Goal: Task Accomplishment & Management: Manage account settings

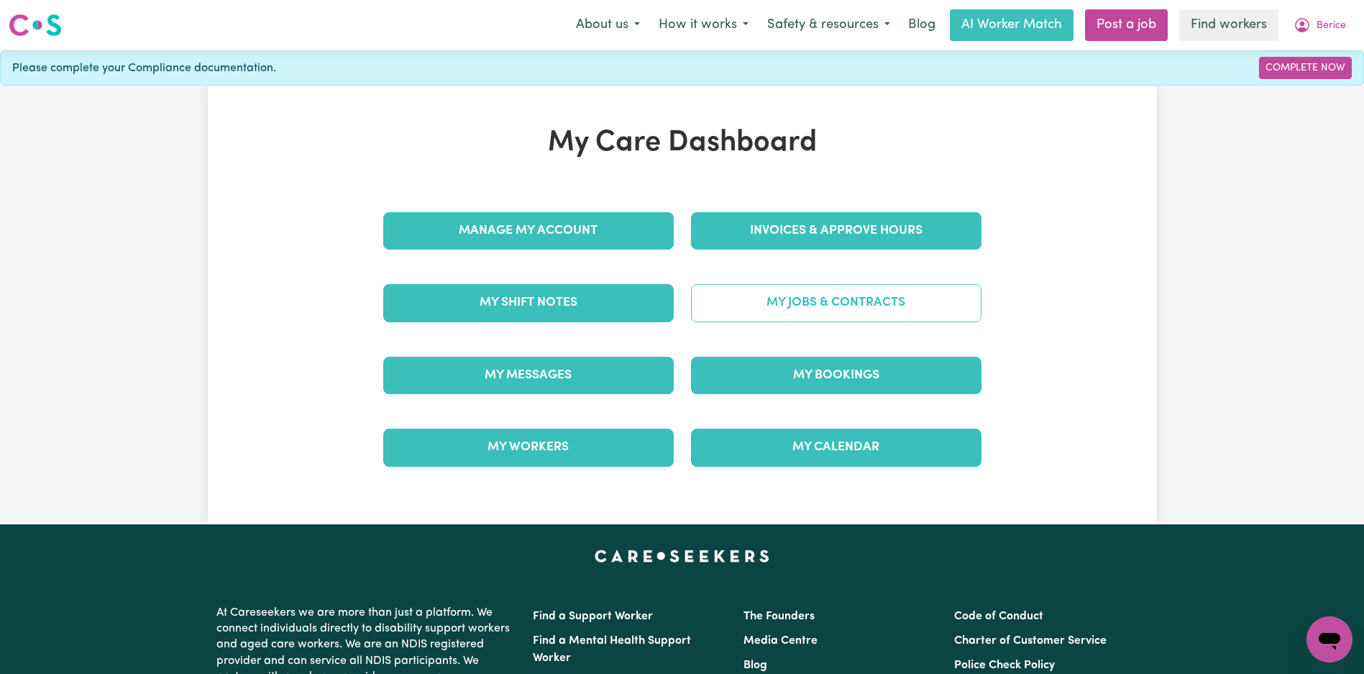
click at [773, 310] on link "My Jobs & Contracts" at bounding box center [836, 302] width 290 height 37
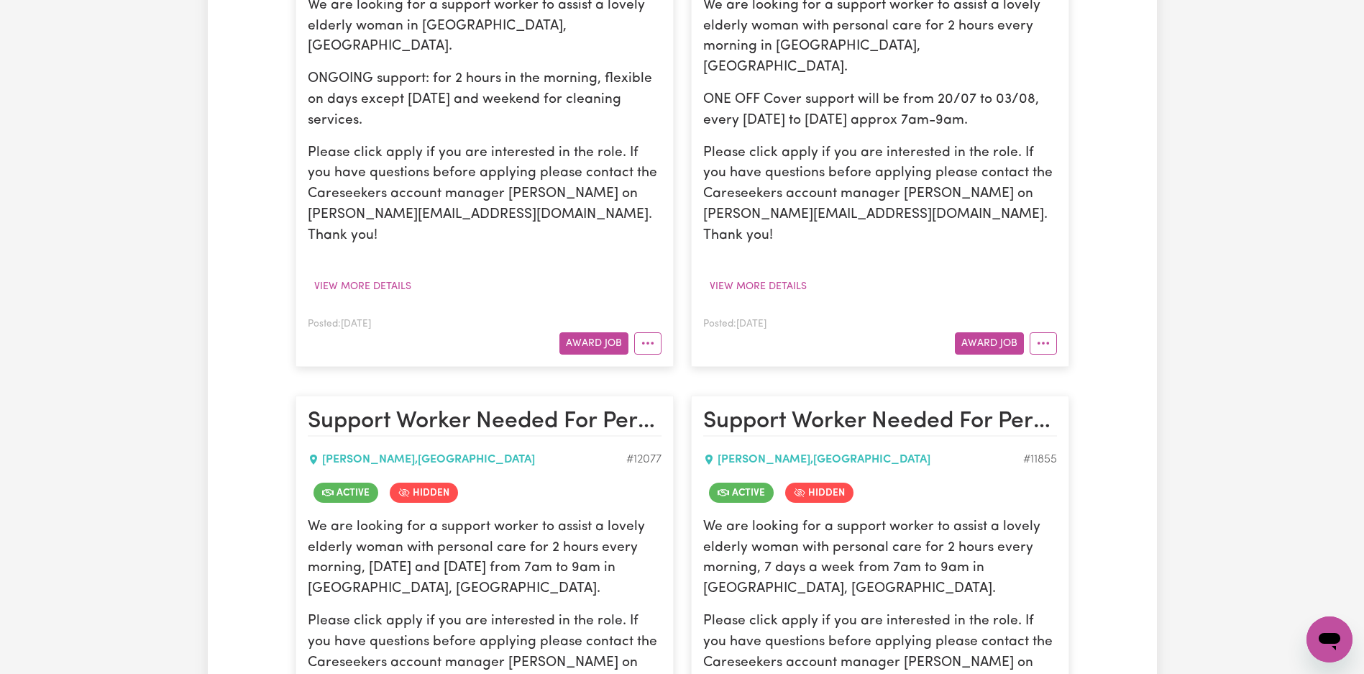
scroll to position [1361, 0]
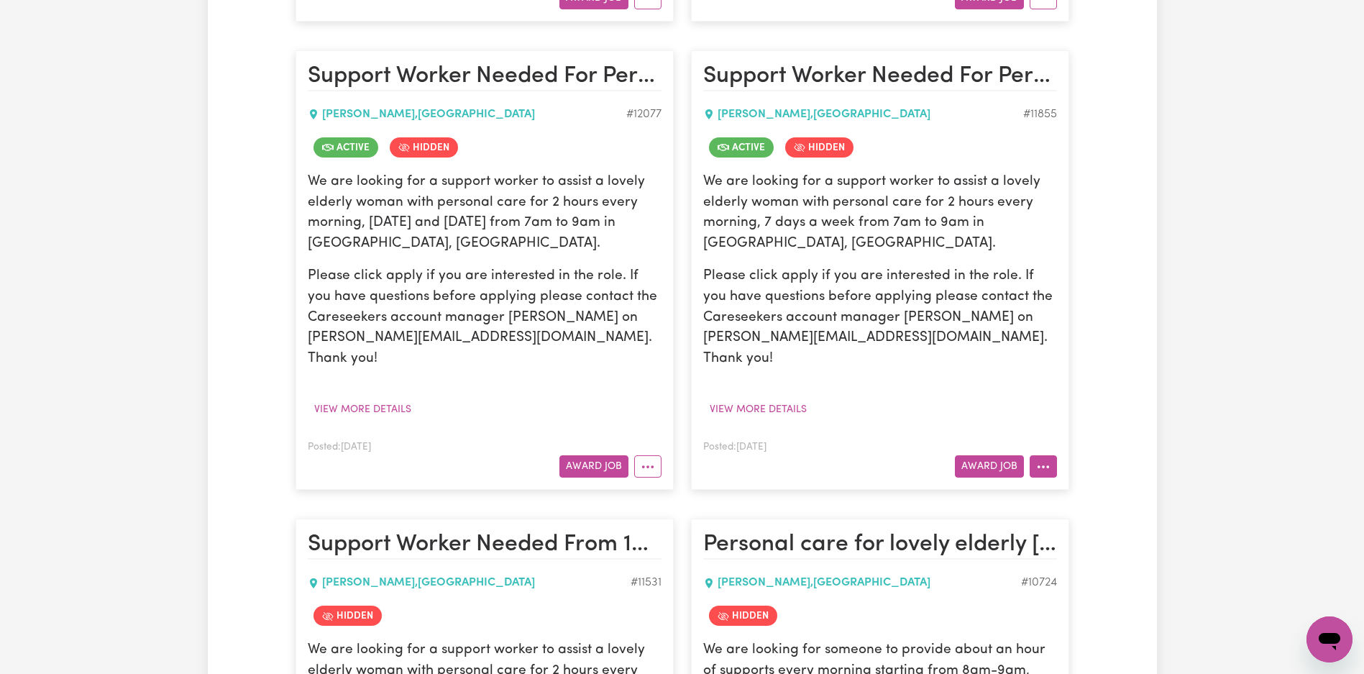
click at [1042, 455] on button "More options" at bounding box center [1042, 466] width 27 height 22
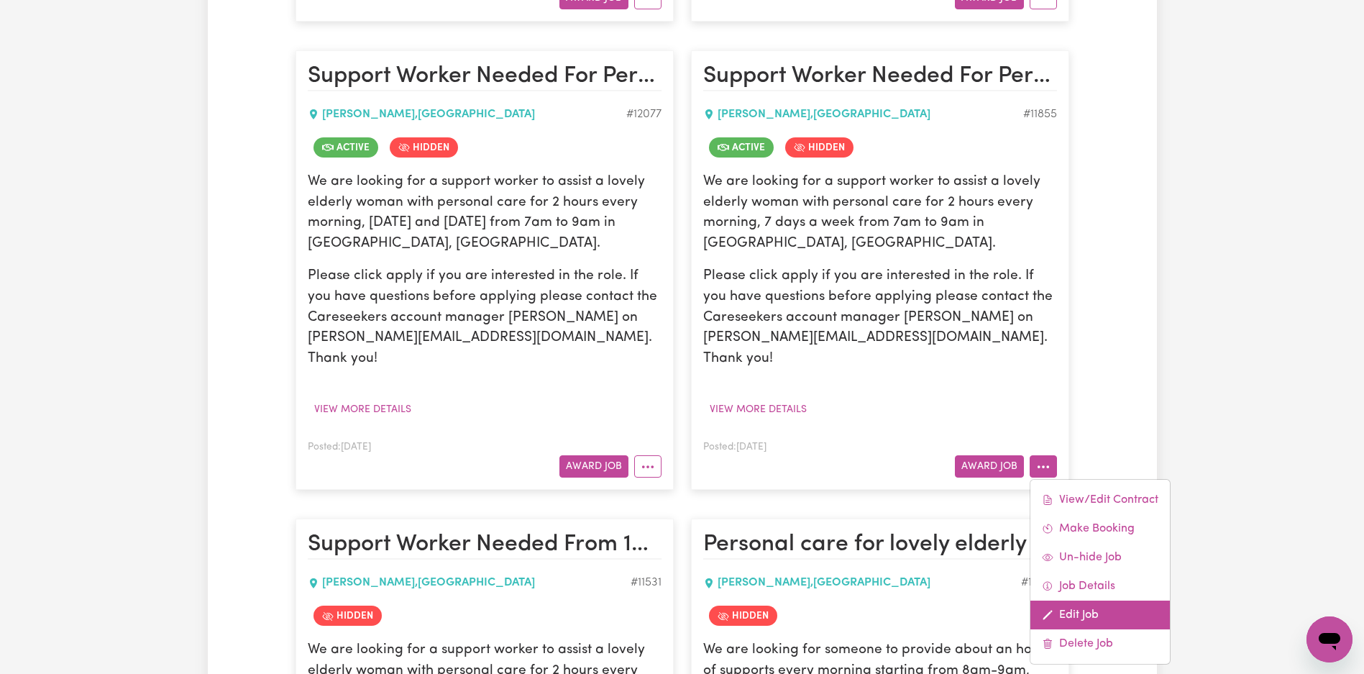
click at [1086, 600] on link "Edit Job" at bounding box center [1099, 614] width 139 height 29
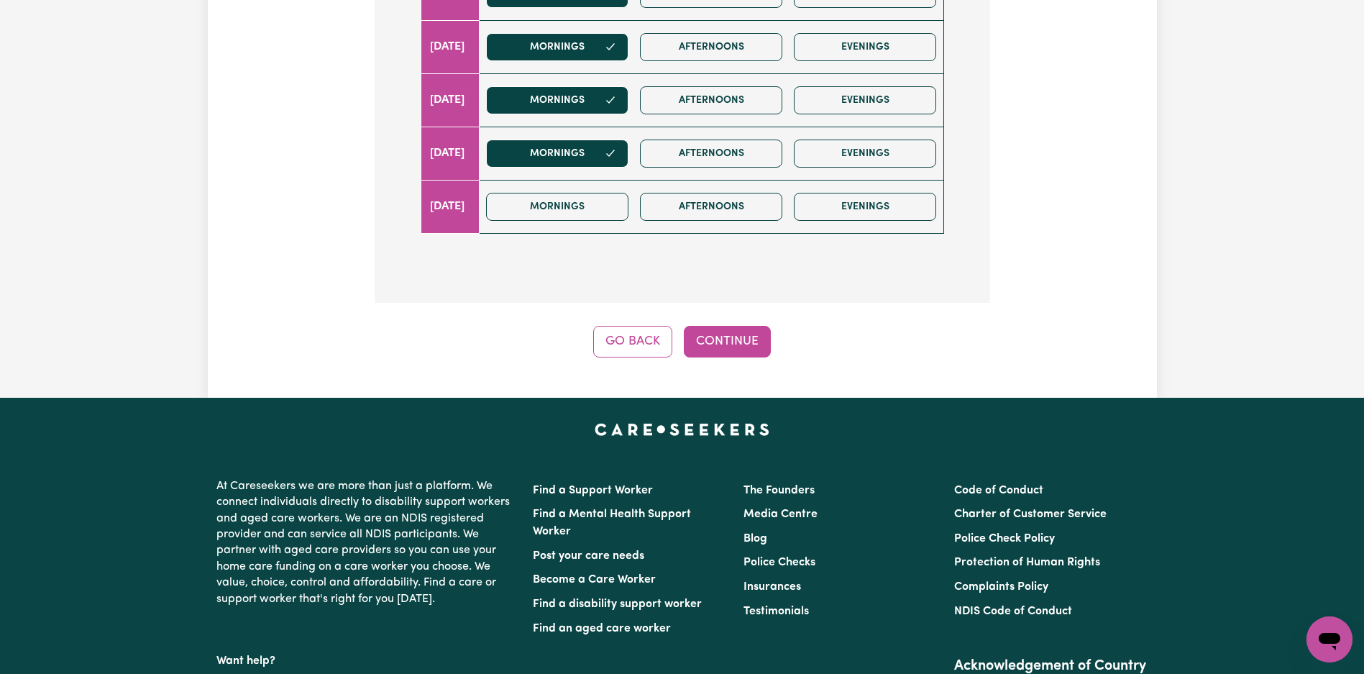
click at [754, 352] on button "Continue" at bounding box center [727, 342] width 87 height 32
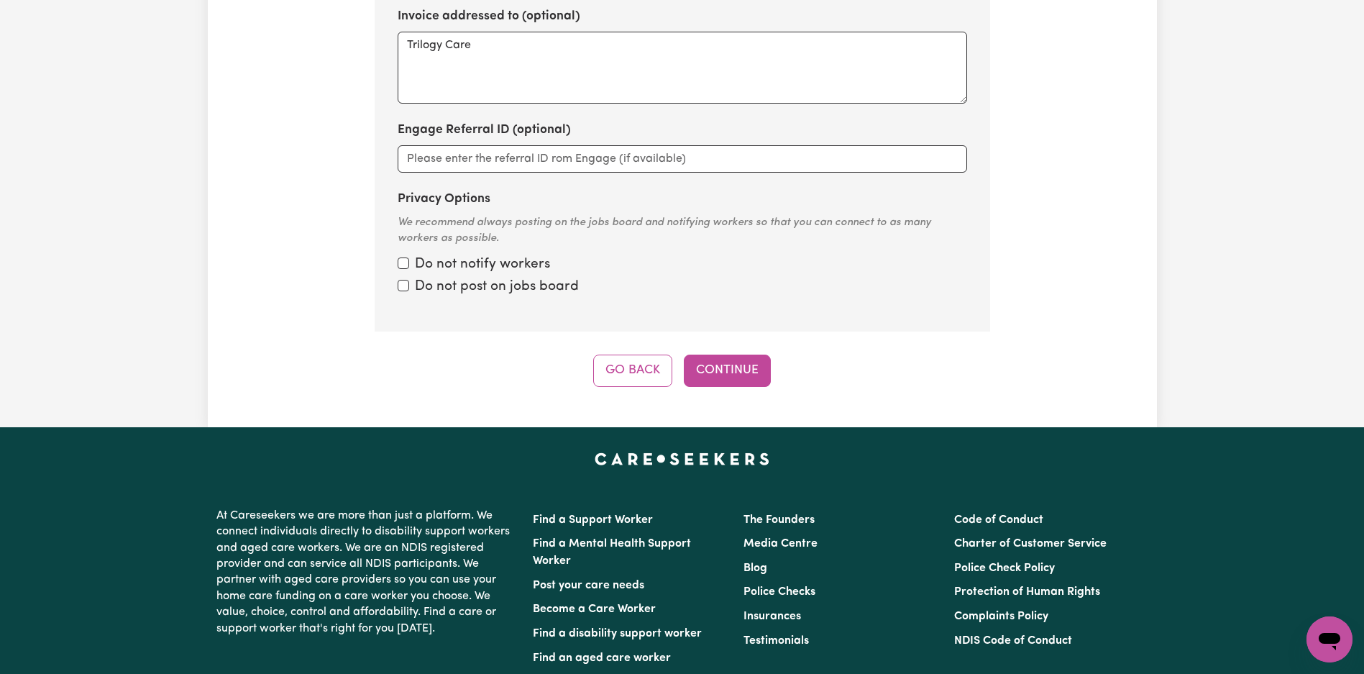
scroll to position [762, 0]
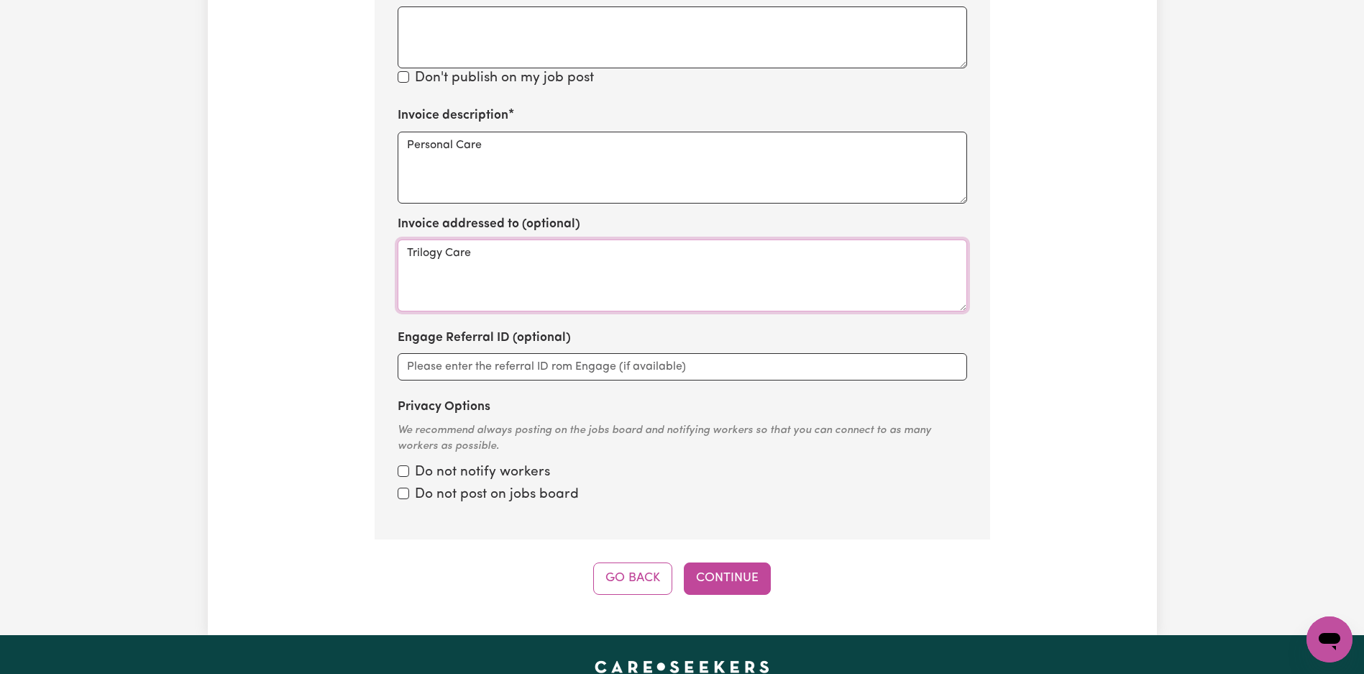
click at [599, 271] on textarea "Trilogy Care" at bounding box center [682, 275] width 569 height 72
paste textarea "Personal c"
type textarea "Personal care"
click at [740, 573] on button "Continue" at bounding box center [727, 578] width 87 height 32
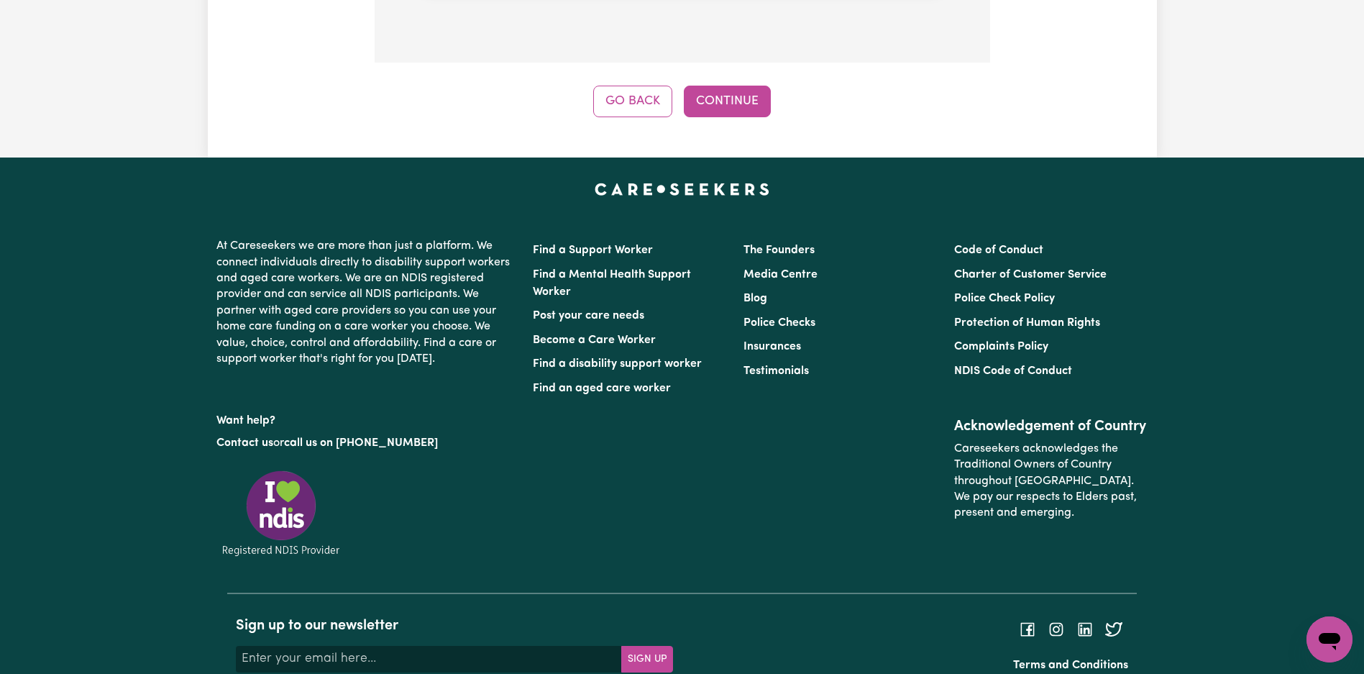
scroll to position [1489, 0]
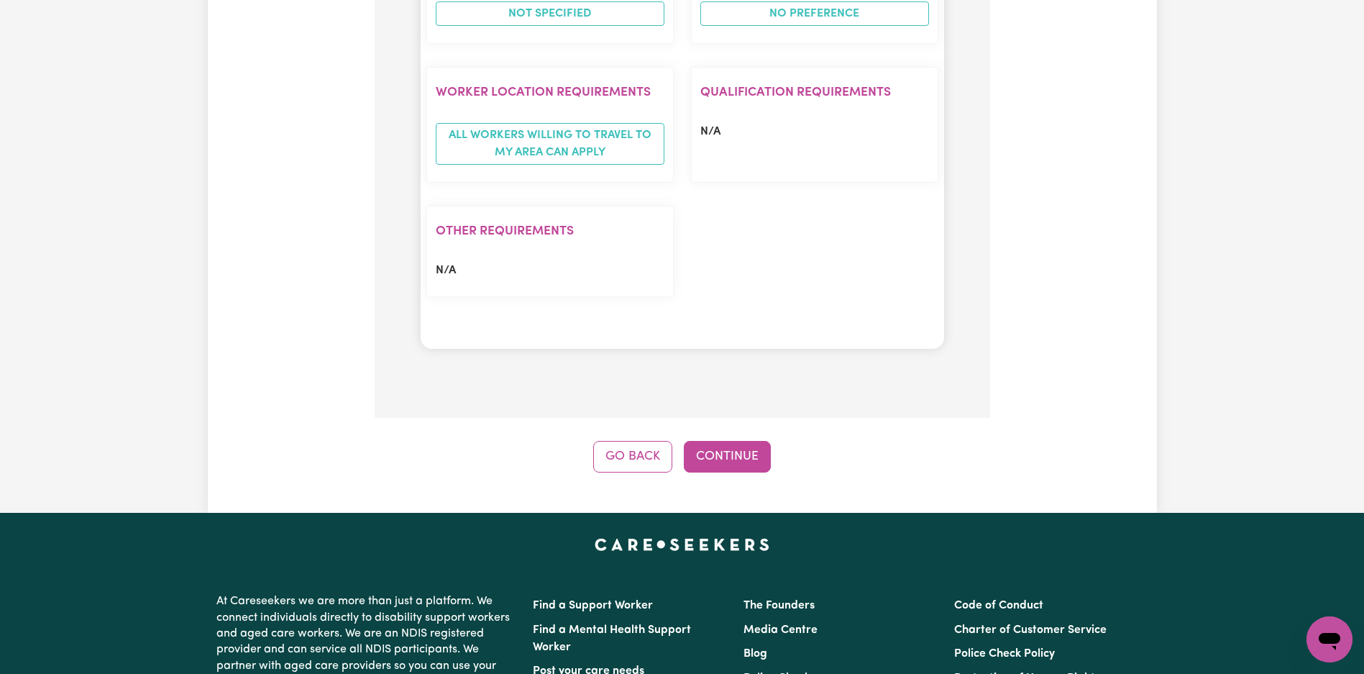
click at [756, 441] on button "Continue" at bounding box center [727, 457] width 87 height 32
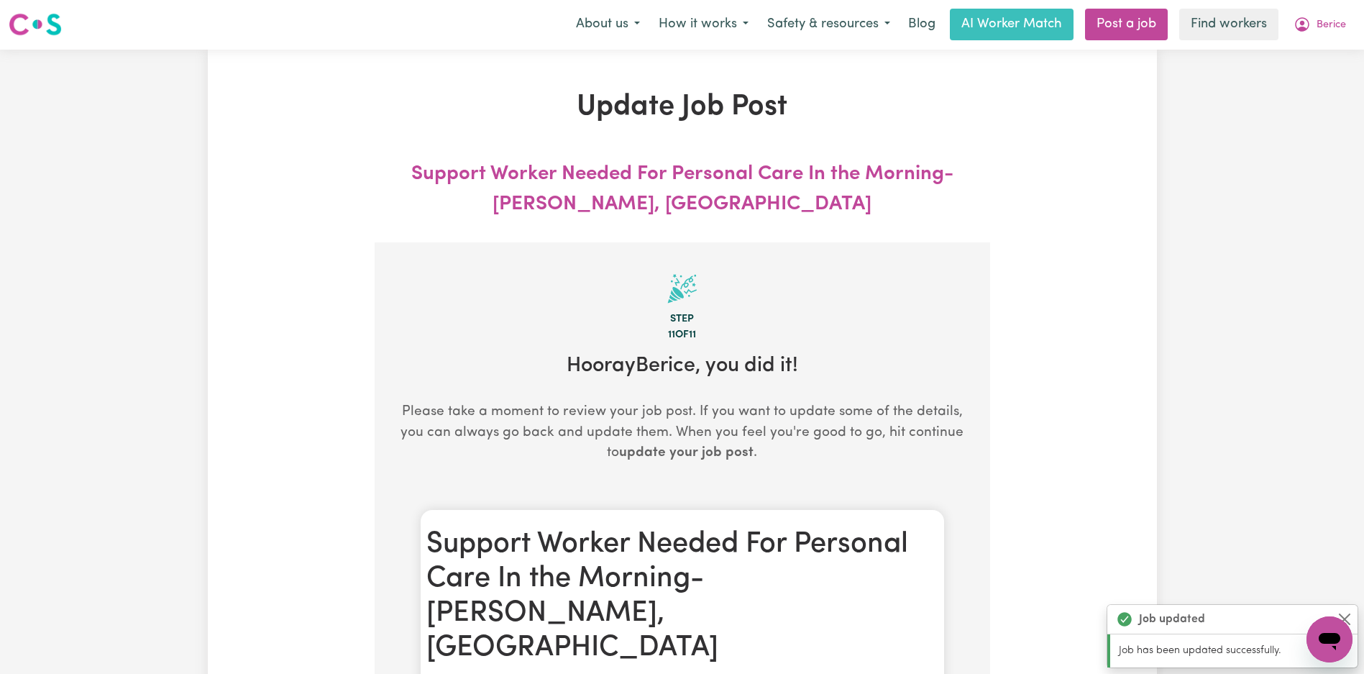
scroll to position [0, 0]
click at [1308, 13] on button "Berice" at bounding box center [1319, 25] width 71 height 30
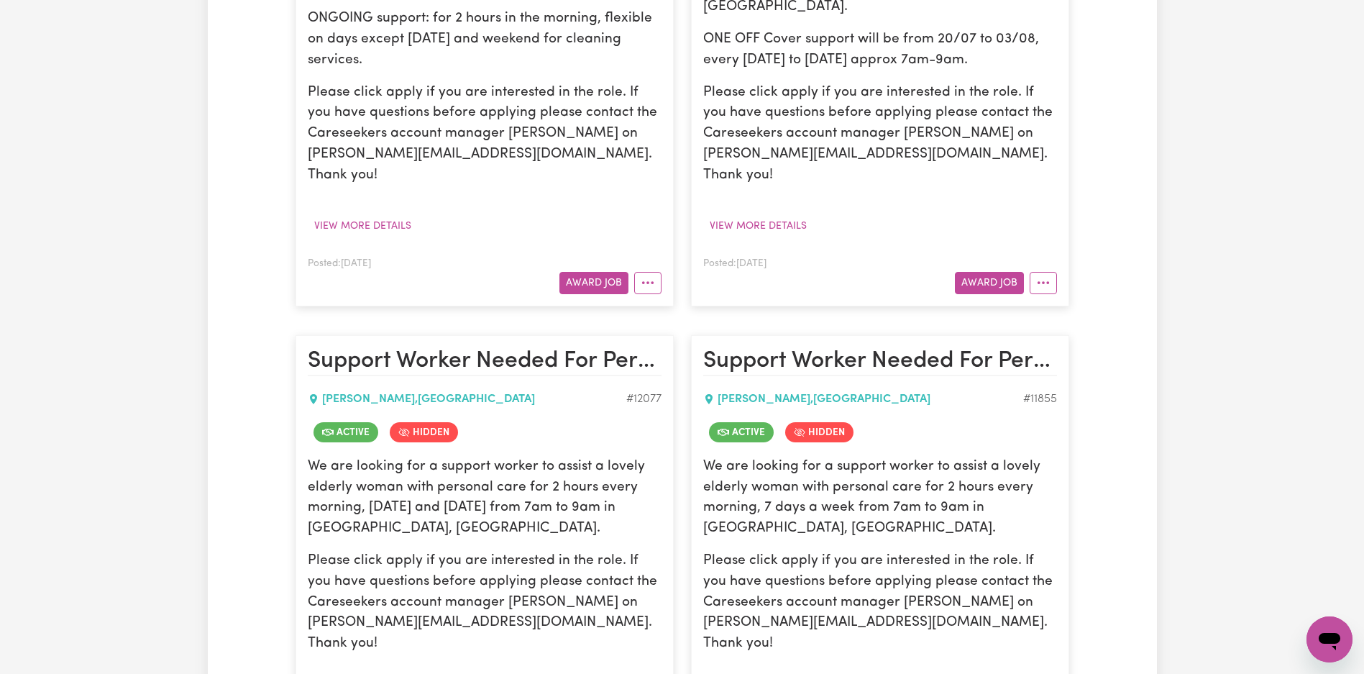
scroll to position [1381, 0]
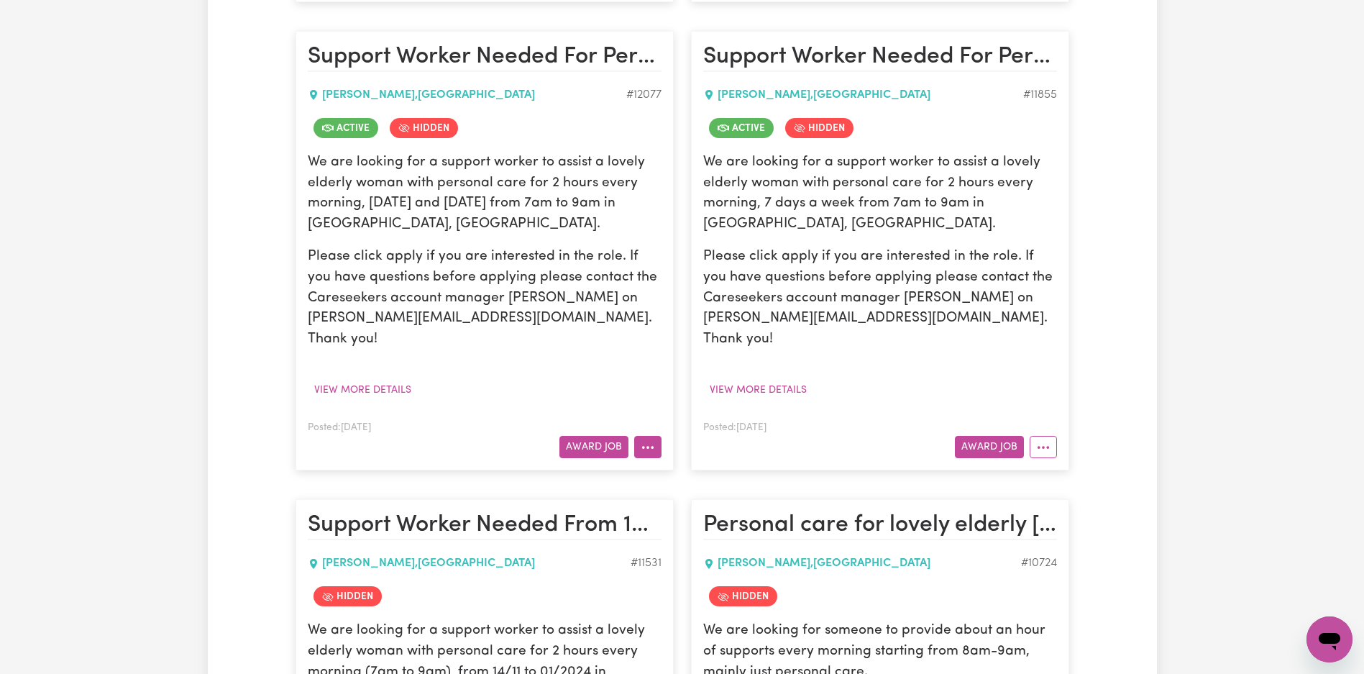
click at [643, 440] on icon "More options" at bounding box center [647, 447] width 14 height 14
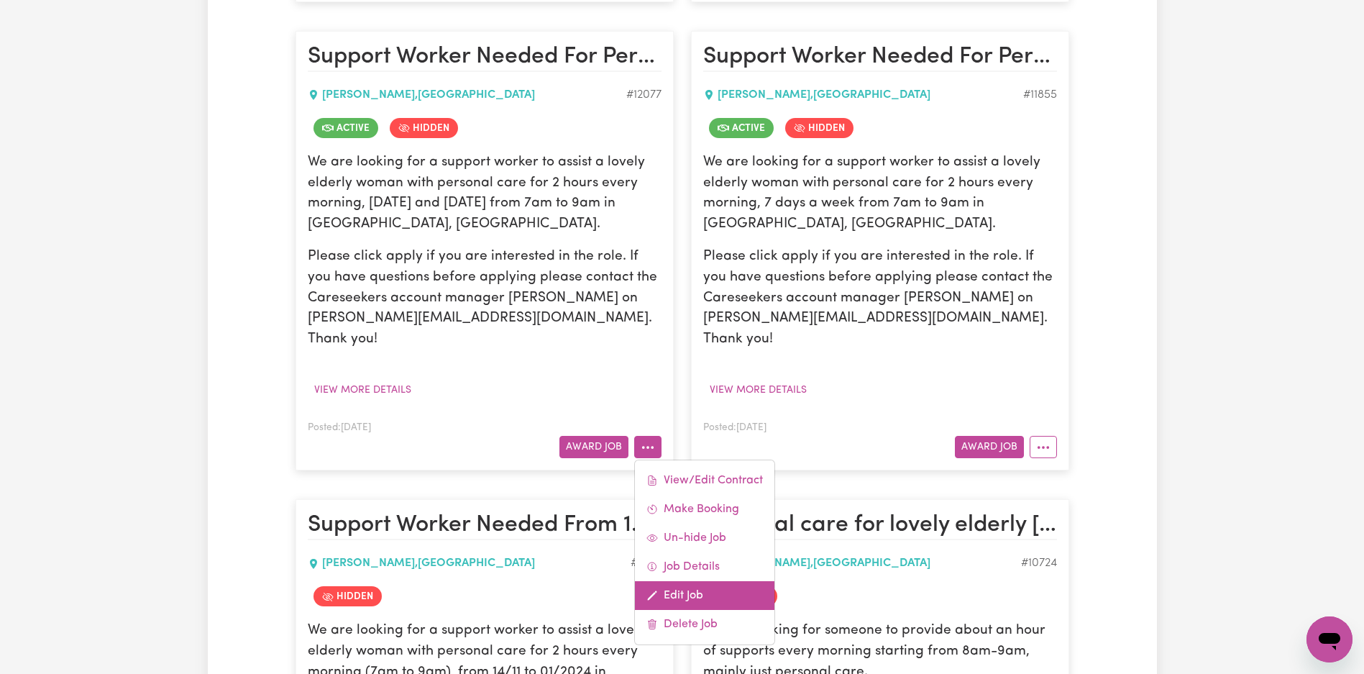
click at [694, 581] on link "Edit Job" at bounding box center [704, 595] width 139 height 29
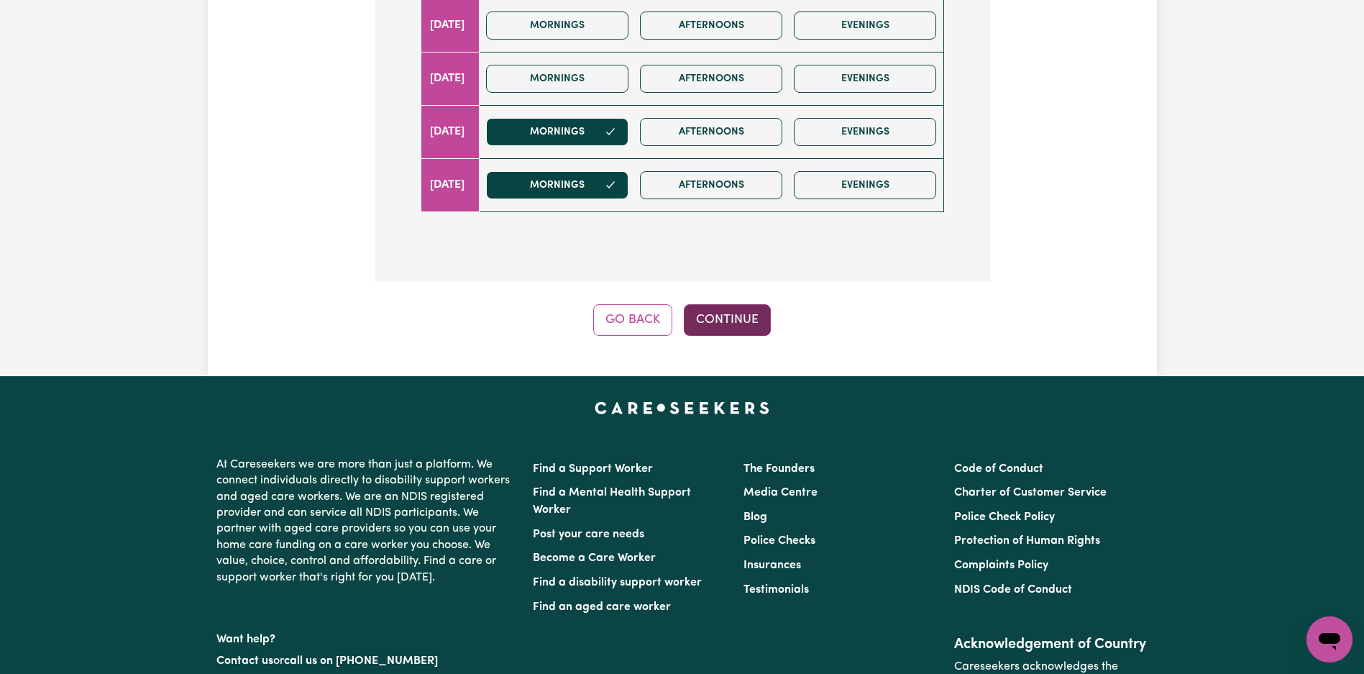
click at [743, 313] on button "Continue" at bounding box center [727, 320] width 87 height 32
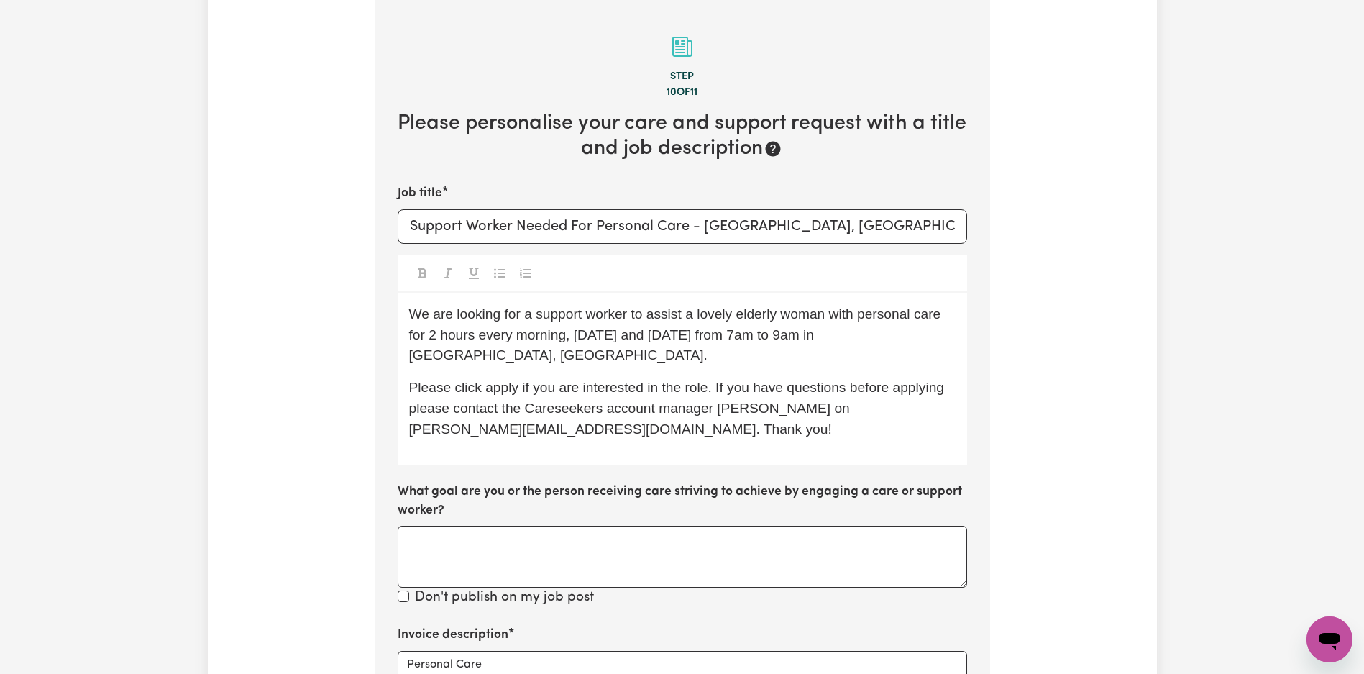
scroll to position [566, 0]
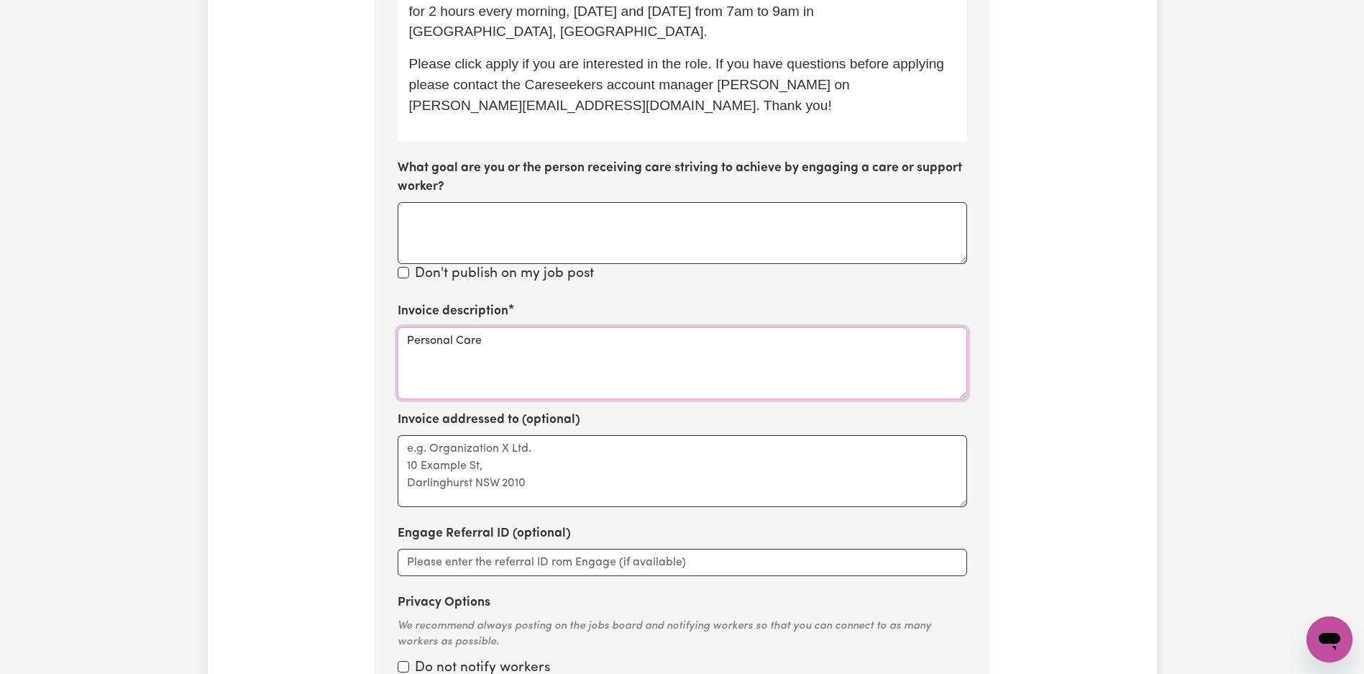
click at [609, 382] on textarea "Personal Care" at bounding box center [682, 363] width 569 height 72
paste textarea "c"
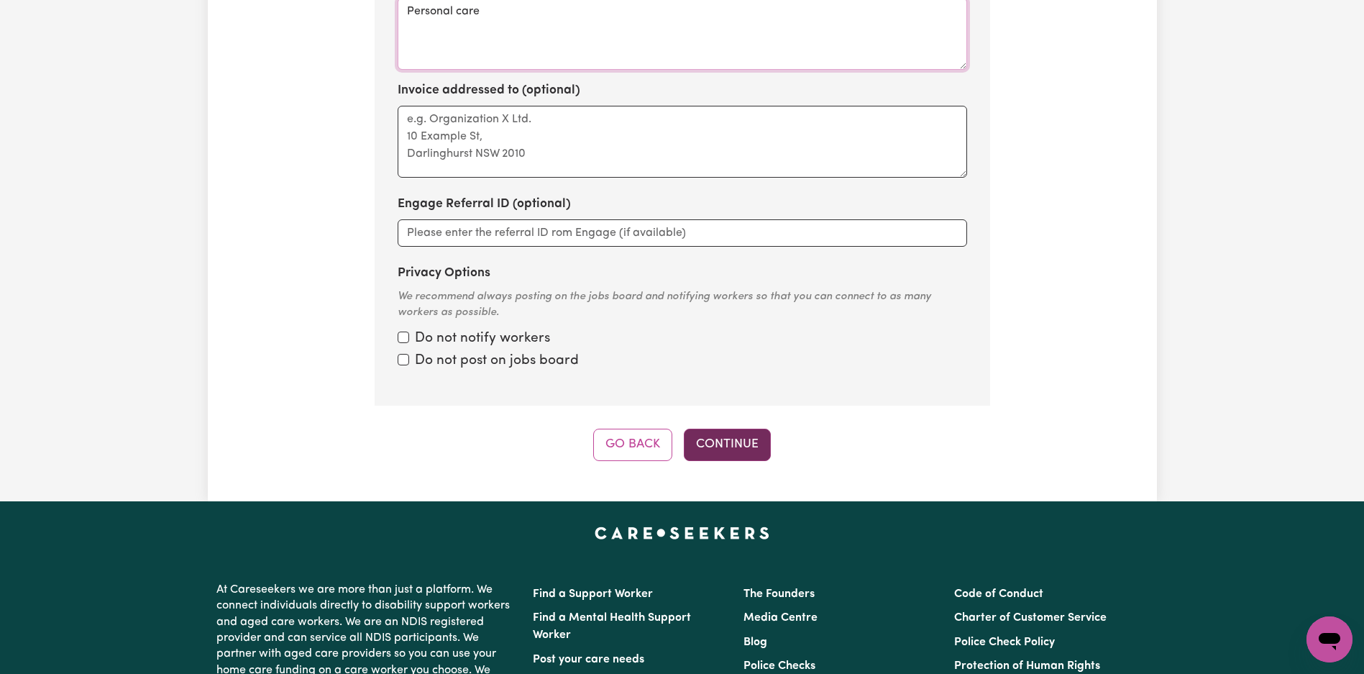
type textarea "Personal care"
click at [710, 444] on button "Continue" at bounding box center [727, 444] width 87 height 32
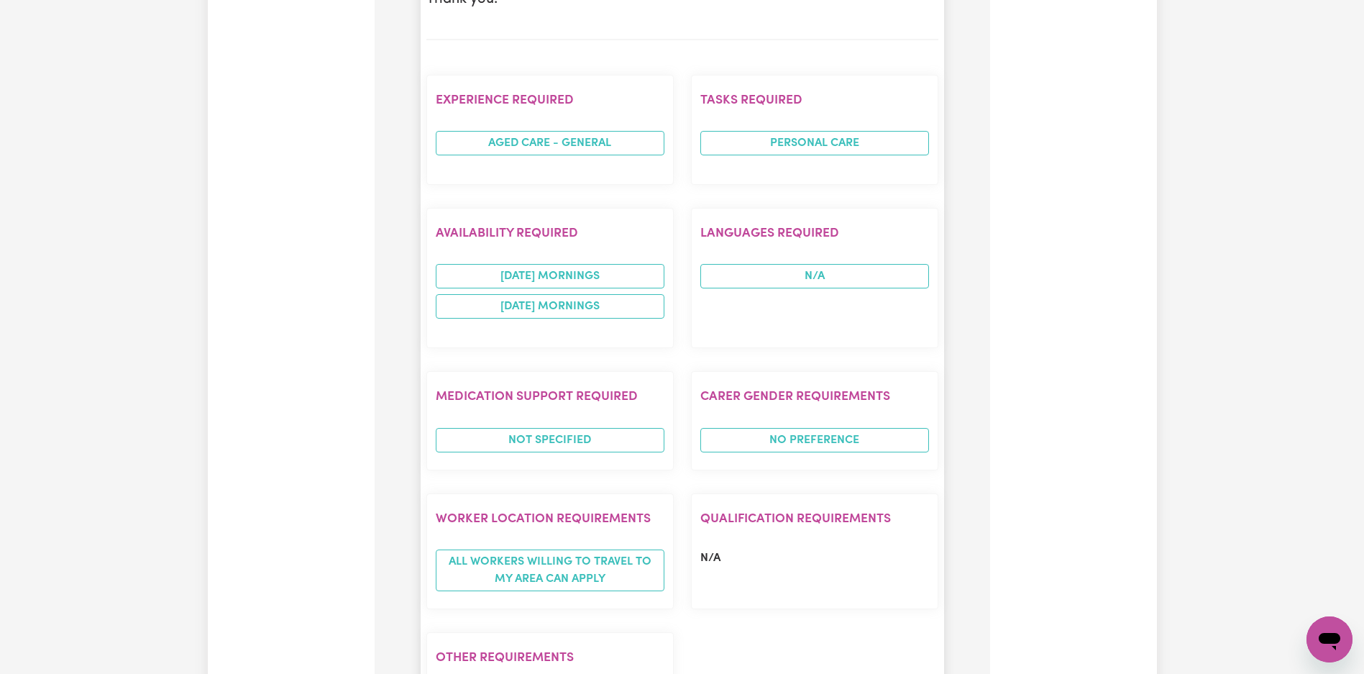
scroll to position [1148, 0]
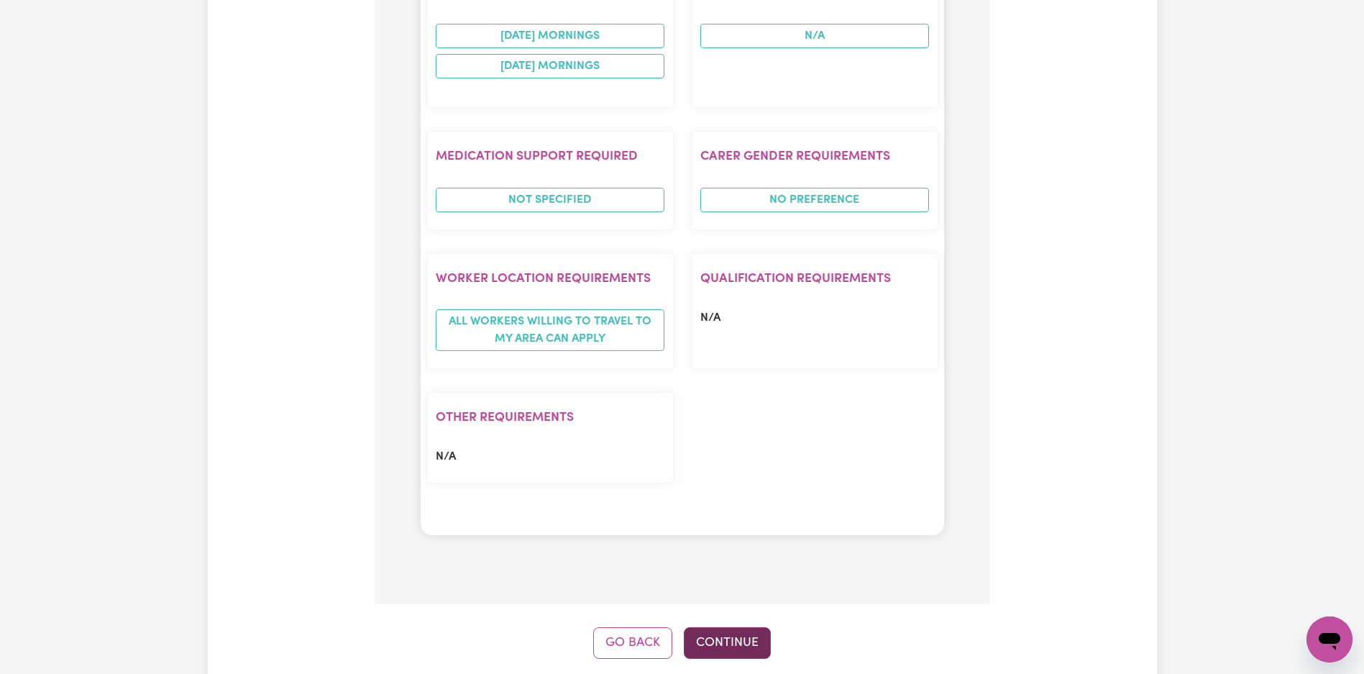
click at [715, 627] on button "Continue" at bounding box center [727, 643] width 87 height 32
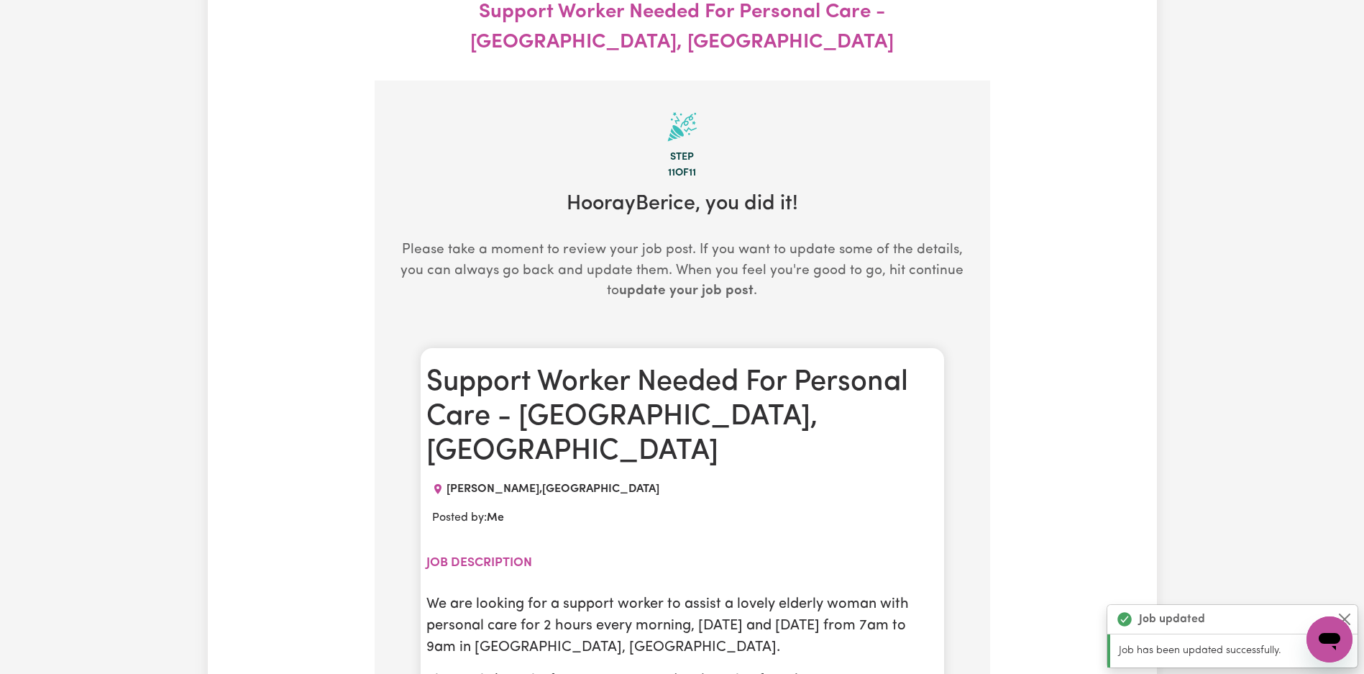
scroll to position [0, 0]
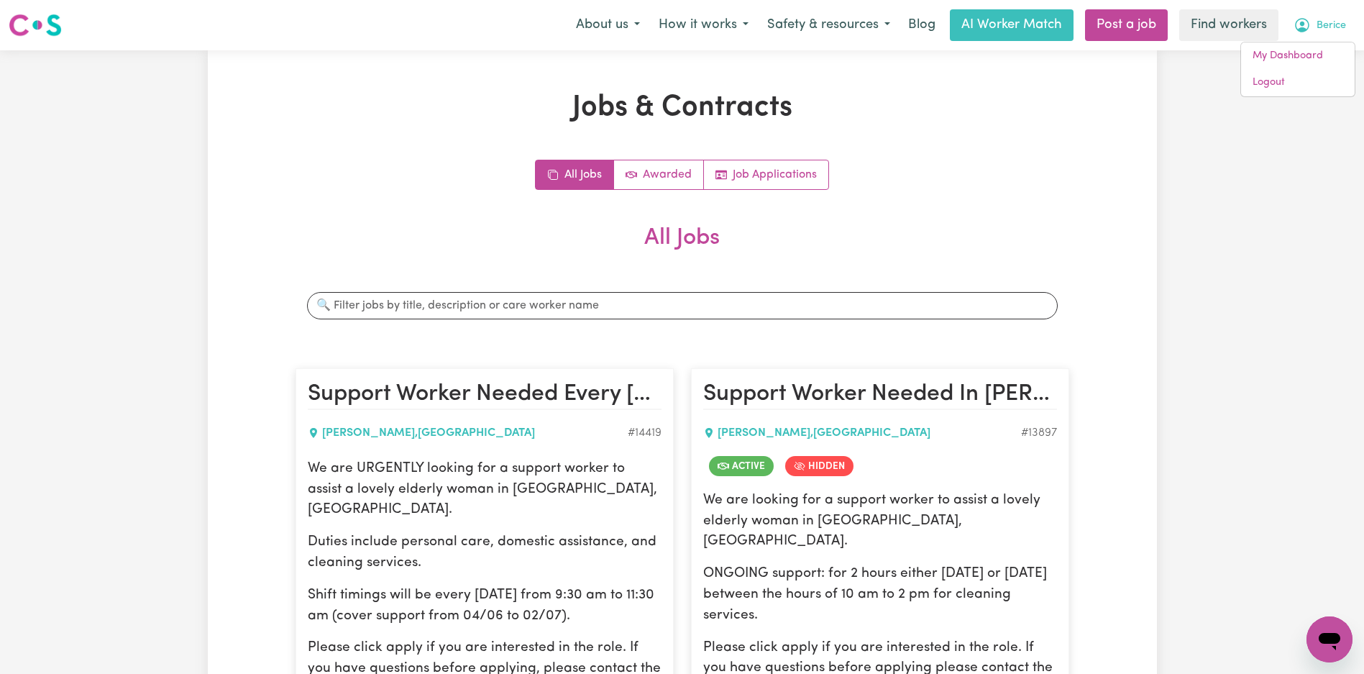
click at [1013, 226] on h2 "All Jobs" at bounding box center [681, 249] width 773 height 50
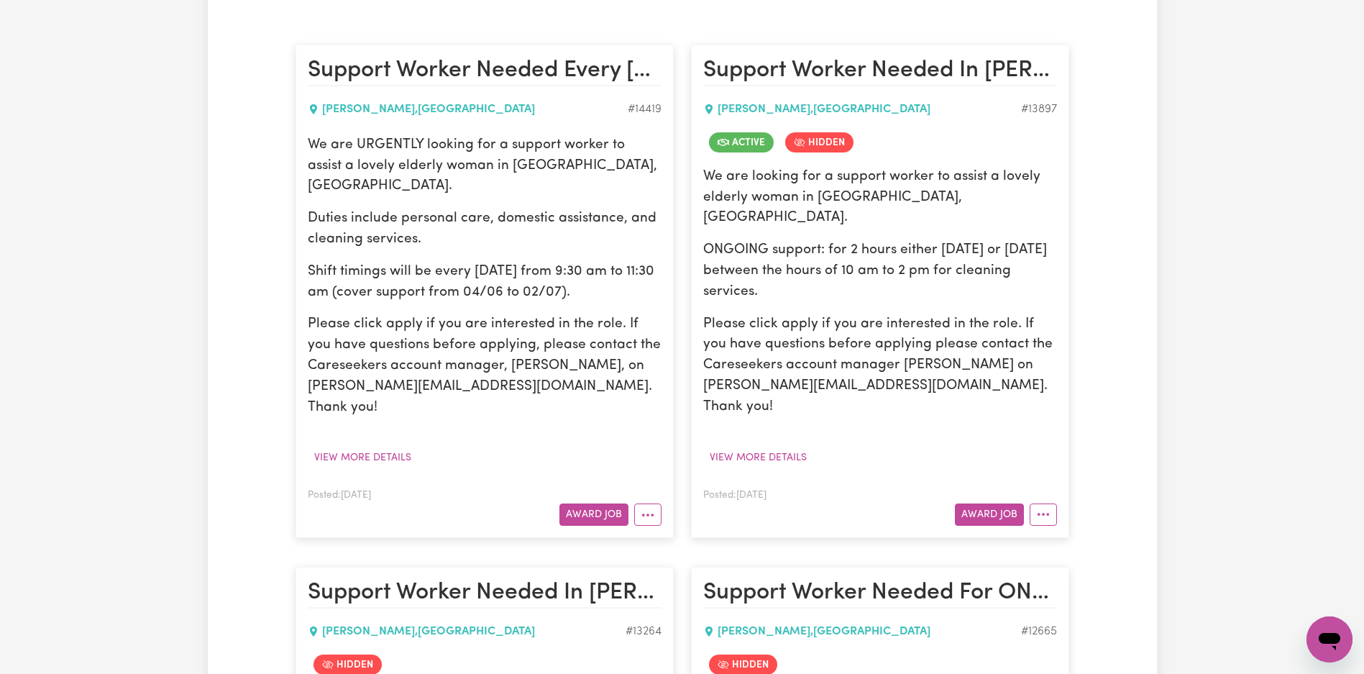
scroll to position [472, 0]
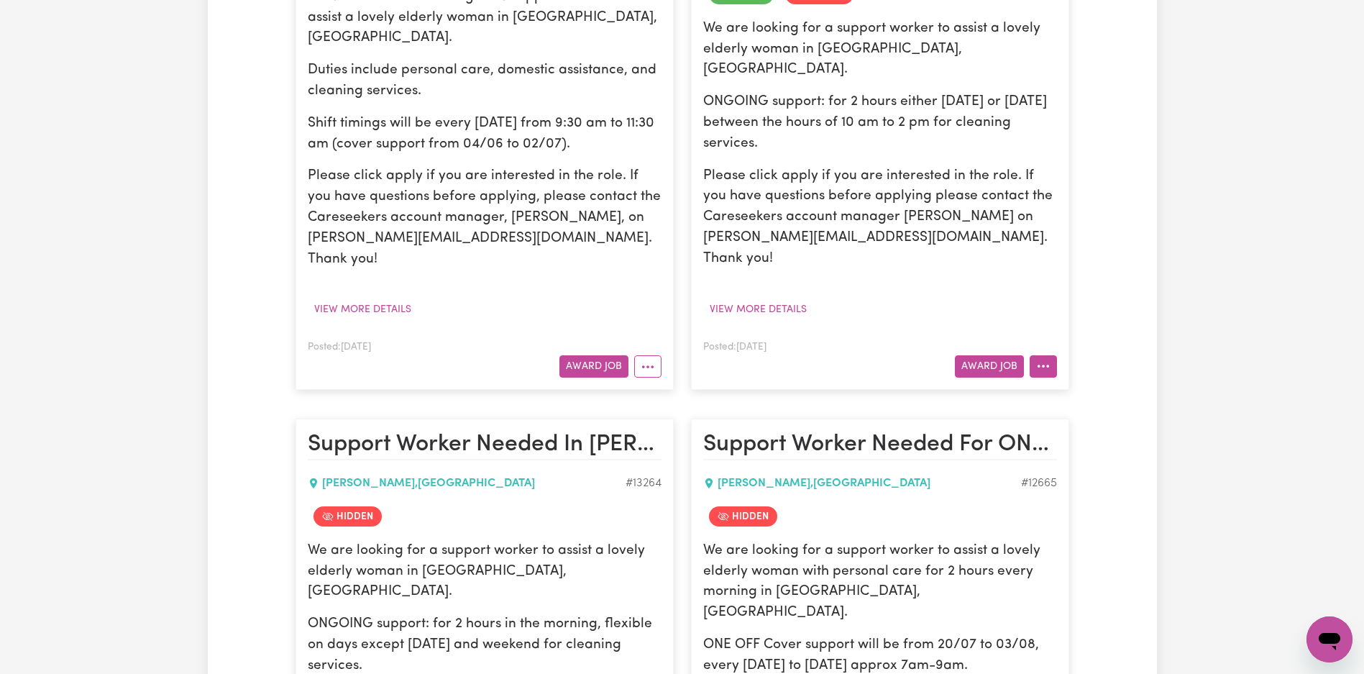
click at [1047, 359] on icon "More options" at bounding box center [1043, 366] width 14 height 14
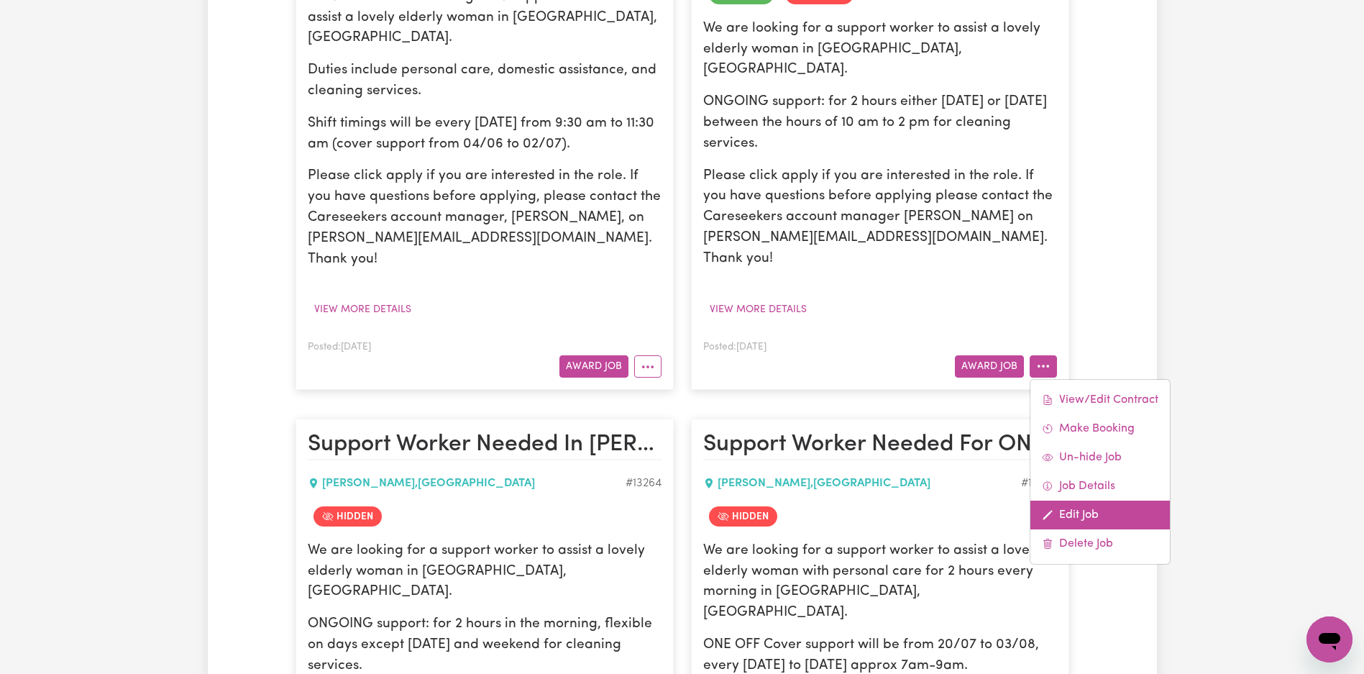
click at [1078, 500] on link "Edit Job" at bounding box center [1099, 514] width 139 height 29
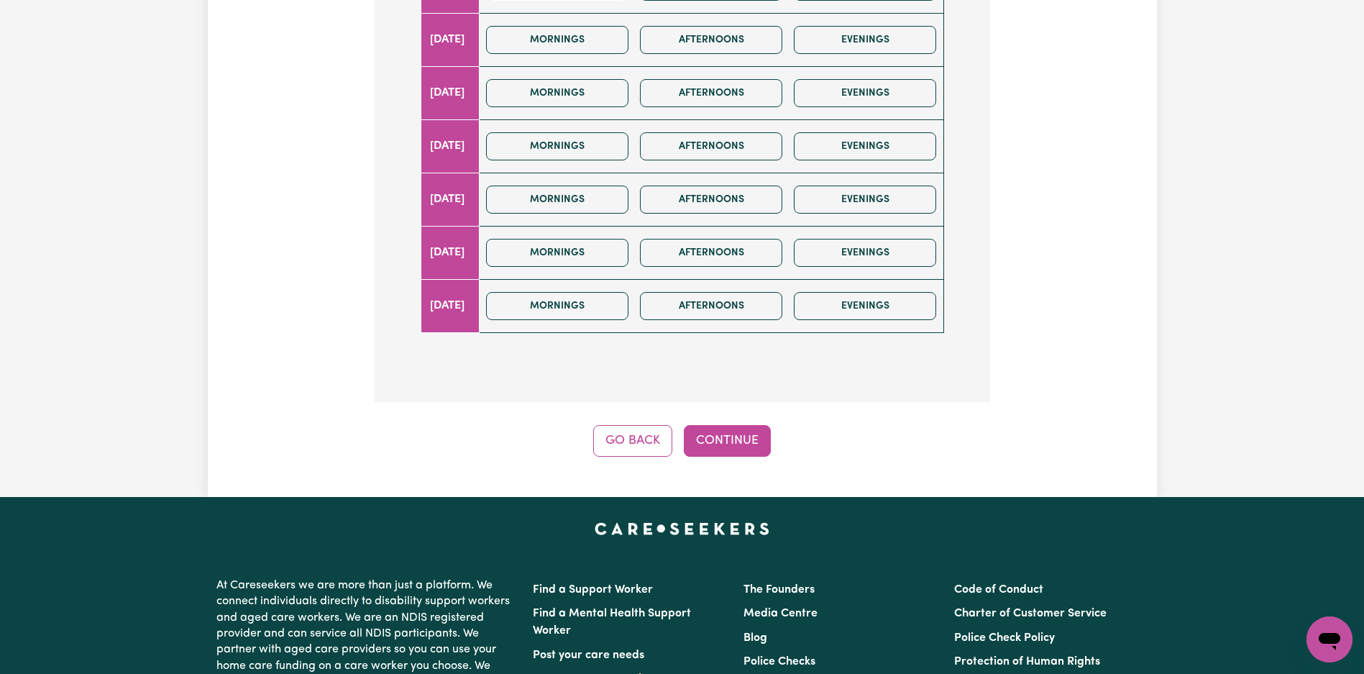
click at [740, 425] on button "Continue" at bounding box center [727, 441] width 87 height 32
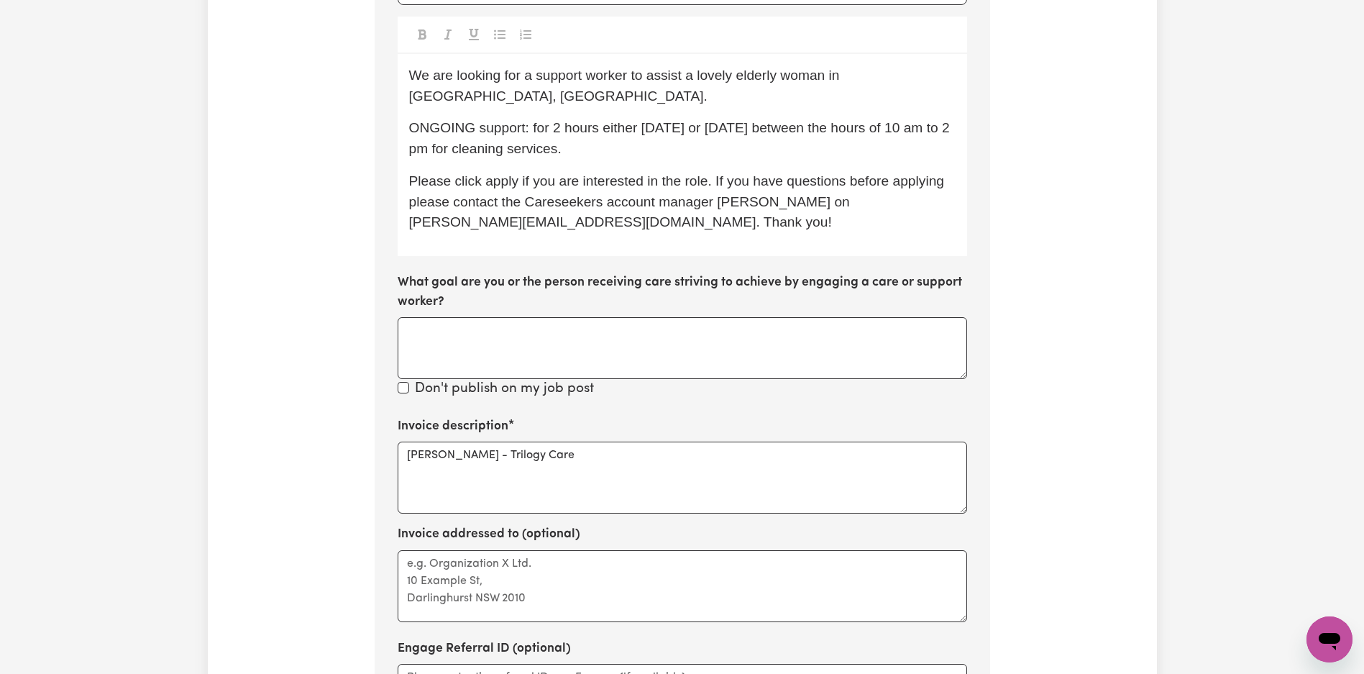
scroll to position [711, 0]
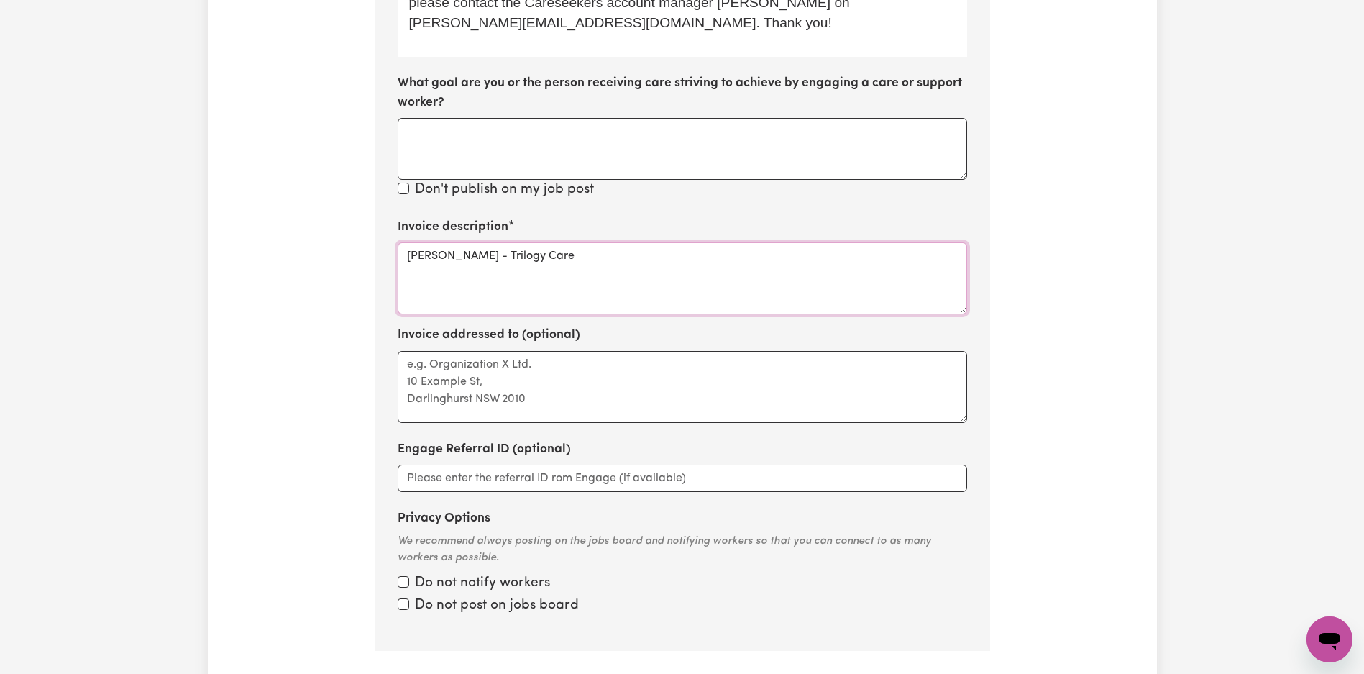
click at [698, 242] on textarea "[PERSON_NAME] - Trilogy Care" at bounding box center [682, 278] width 569 height 72
paste textarea "Domestic support"
type textarea "Domestic support"
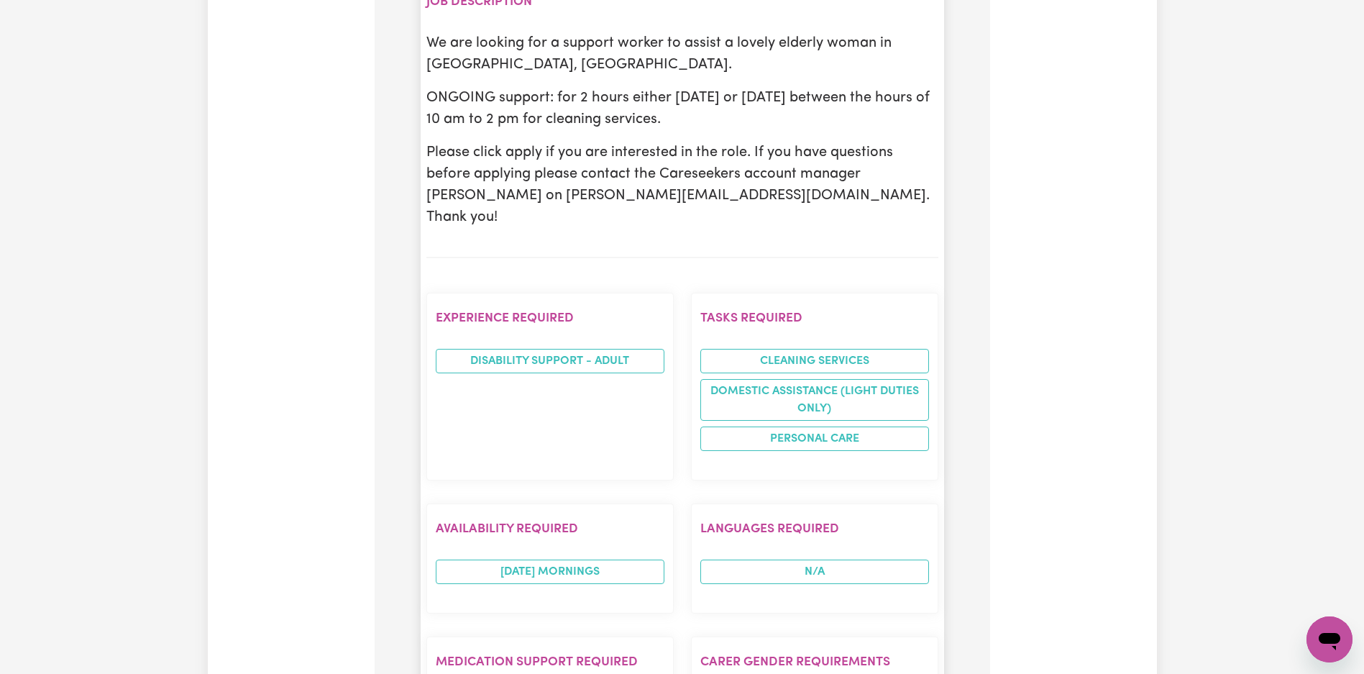
scroll to position [1709, 0]
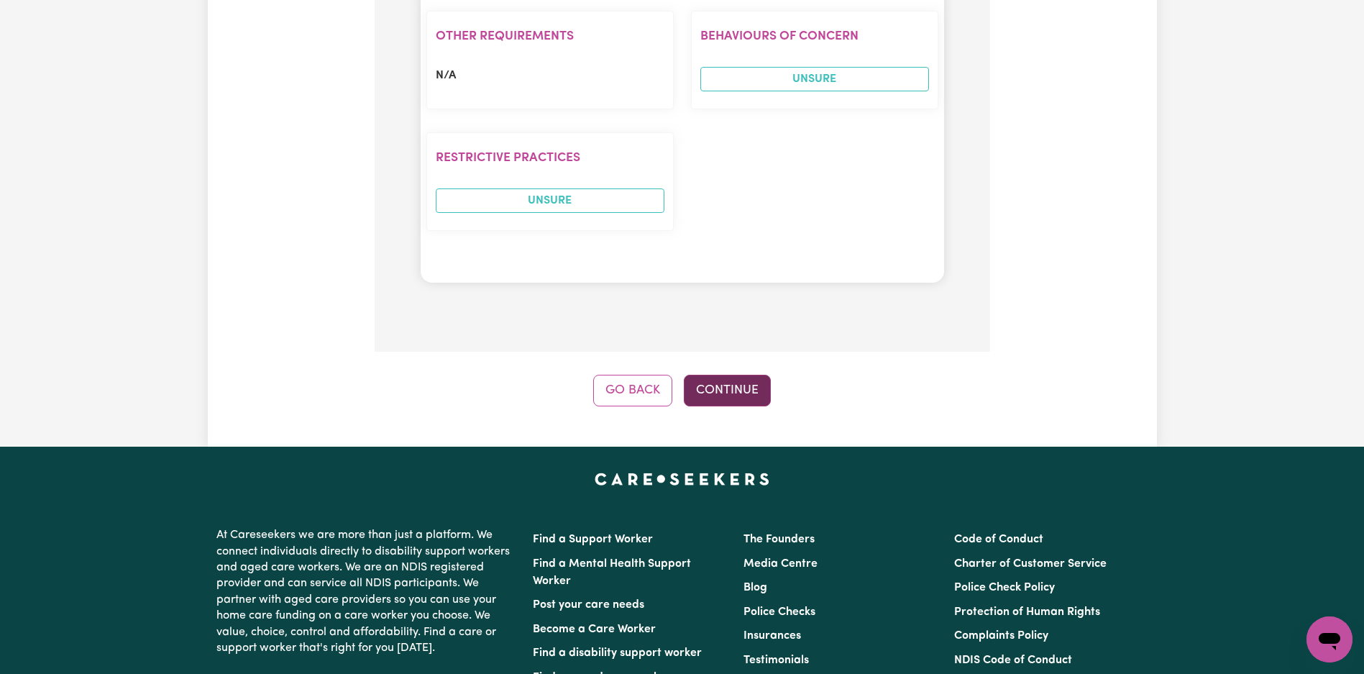
click at [735, 375] on button "Continue" at bounding box center [727, 391] width 87 height 32
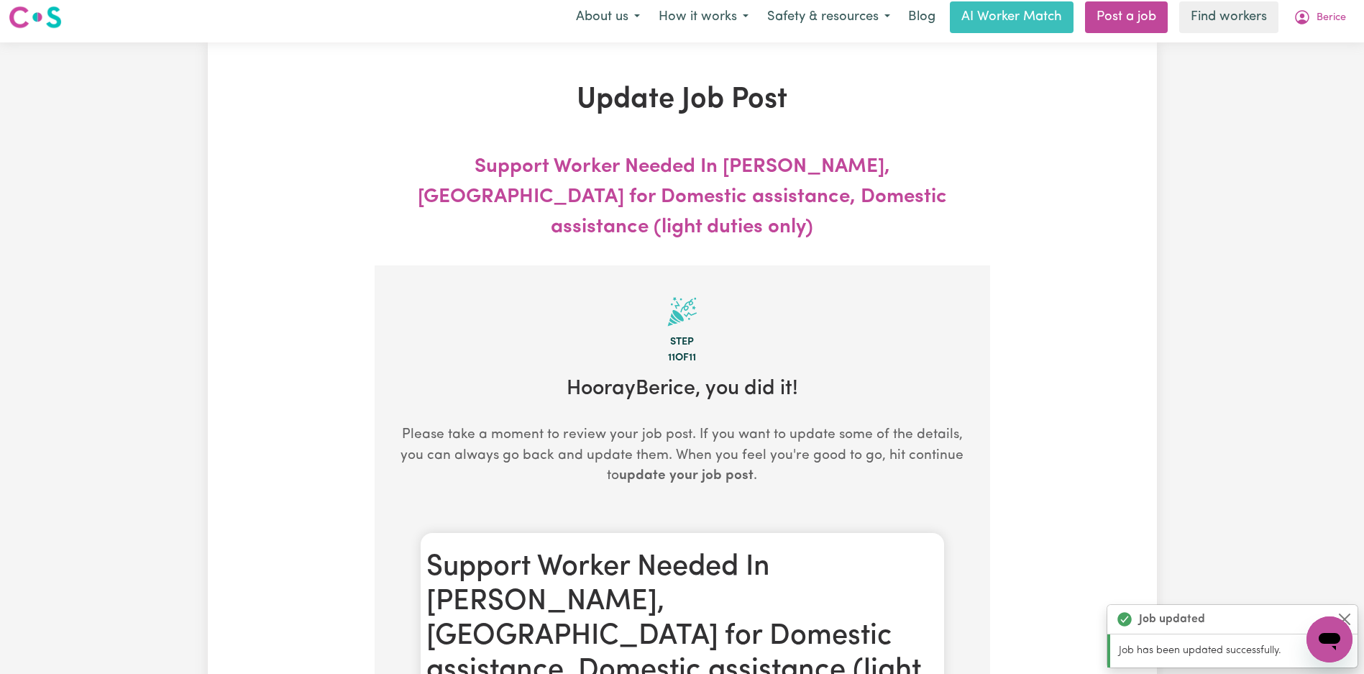
scroll to position [0, 0]
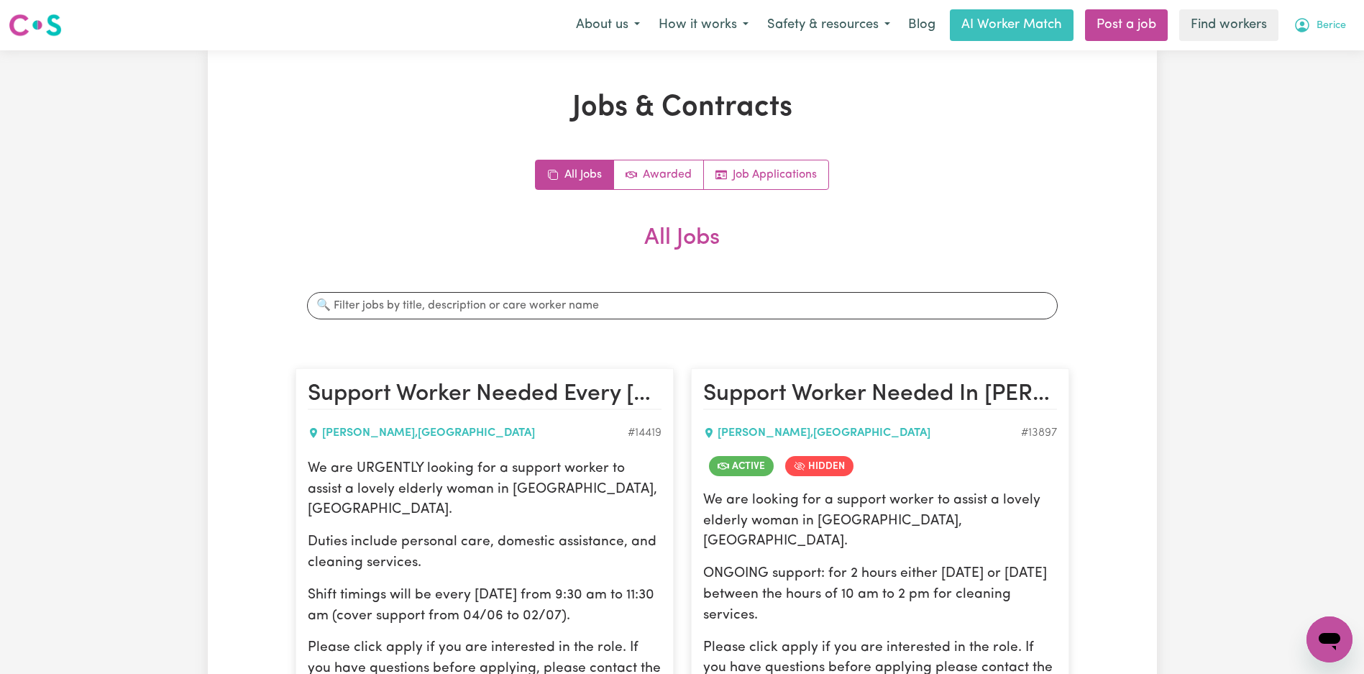
click at [1318, 22] on span "Berice" at bounding box center [1330, 26] width 29 height 16
click at [1313, 87] on link "Logout" at bounding box center [1298, 82] width 114 height 27
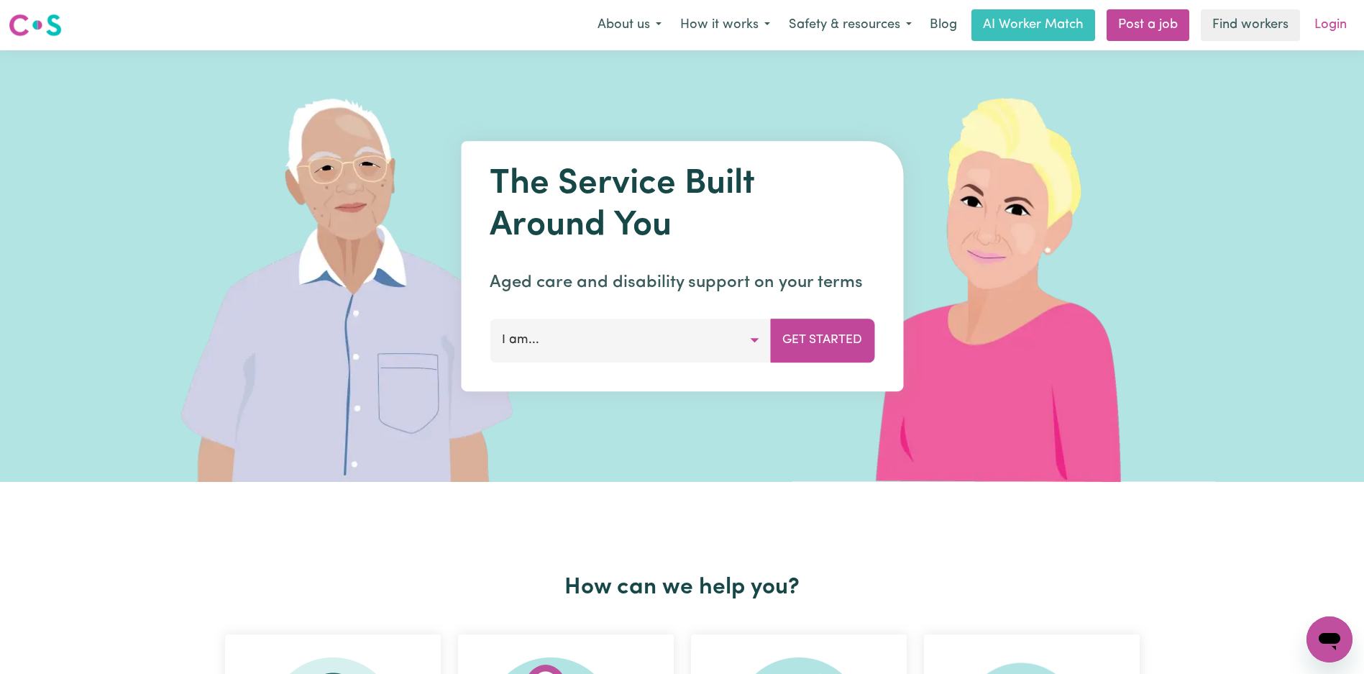
click at [1313, 21] on link "Login" at bounding box center [1330, 25] width 50 height 32
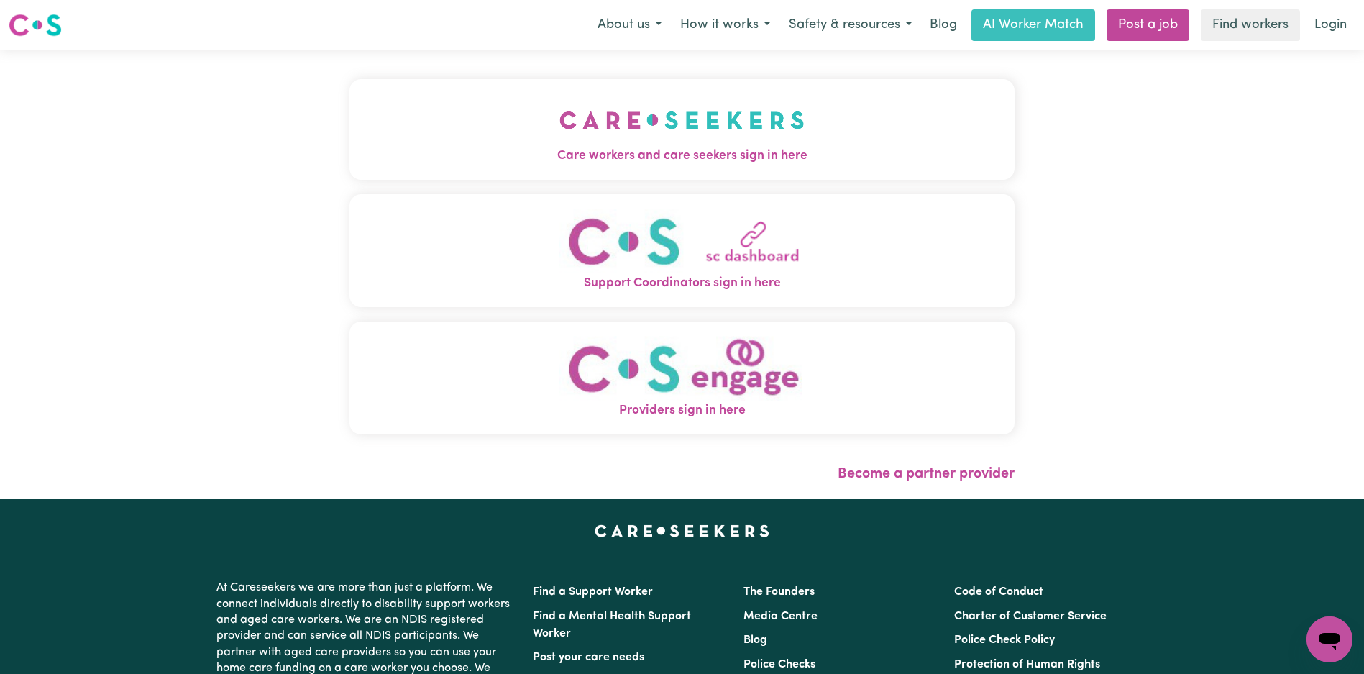
click at [597, 134] on button "Care workers and care seekers sign in here" at bounding box center [681, 129] width 665 height 101
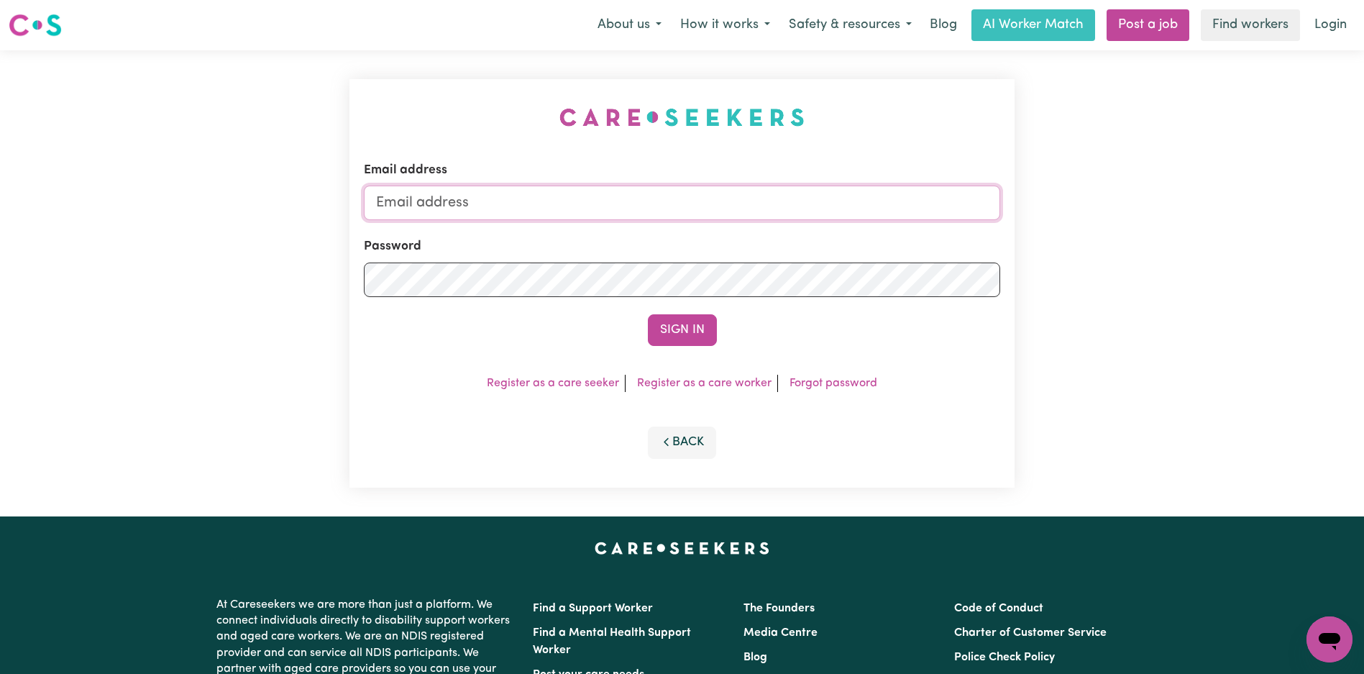
drag, startPoint x: 768, startPoint y: 218, endPoint x: 766, endPoint y: 211, distance: 7.5
click at [768, 218] on input "Email address" at bounding box center [682, 202] width 636 height 35
type input "superuser~[EMAIL_ADDRESS][DOMAIN_NAME]"
click at [674, 330] on button "Sign In" at bounding box center [682, 330] width 69 height 32
